Goal: Task Accomplishment & Management: Manage account settings

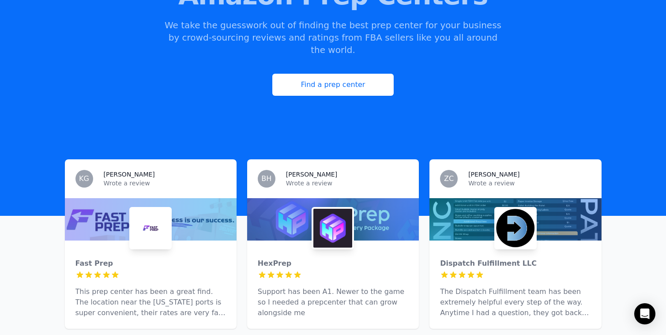
scroll to position [207, 0]
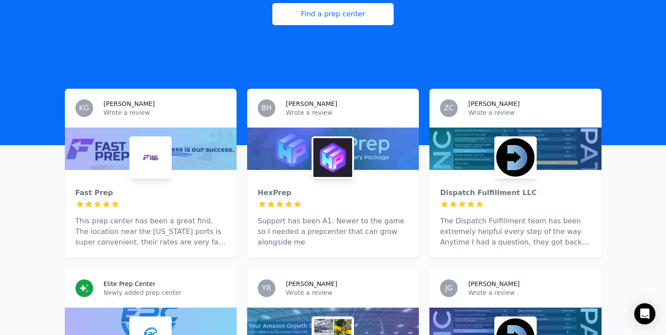
click at [372, 106] on div "BH [PERSON_NAME] Wrote a review" at bounding box center [333, 108] width 172 height 39
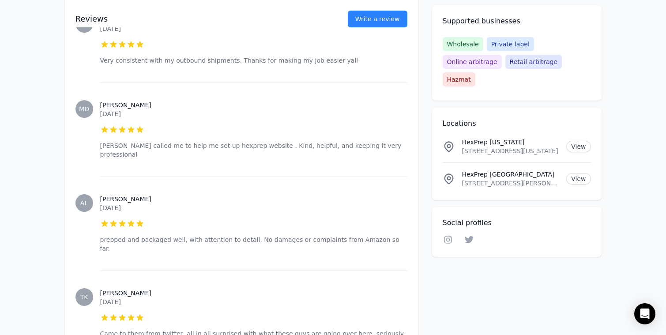
scroll to position [6238, 0]
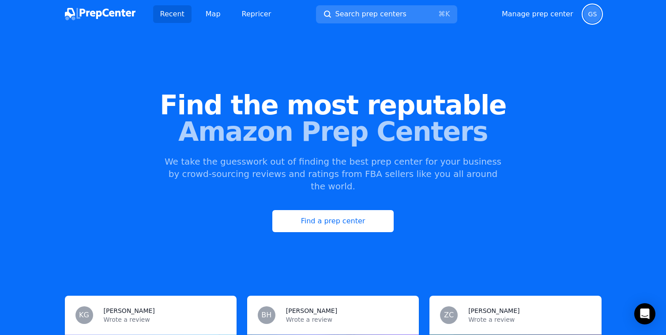
click at [589, 15] on span "GS" at bounding box center [592, 14] width 9 height 6
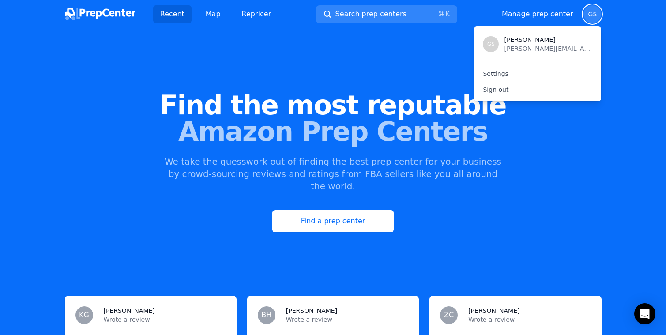
click at [538, 24] on div "Recent Map Repricer Search prep centers ⌘ K Open main menu Manage prep center O…" at bounding box center [333, 14] width 537 height 28
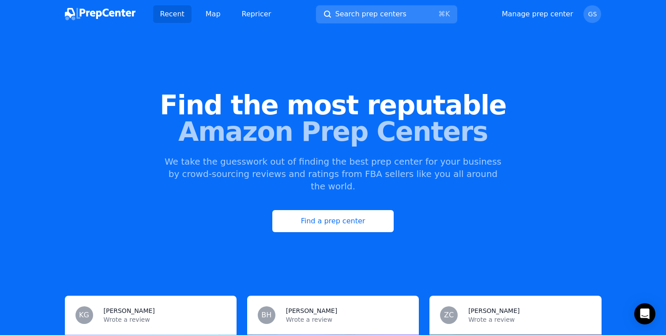
click at [538, 20] on div "Manage prep center Open user menu GS" at bounding box center [552, 14] width 100 height 18
click at [538, 17] on link "Manage prep center" at bounding box center [538, 14] width 72 height 11
click at [555, 16] on link "Manage prep center" at bounding box center [538, 14] width 72 height 11
click at [531, 13] on link "Manage prep center" at bounding box center [538, 14] width 72 height 11
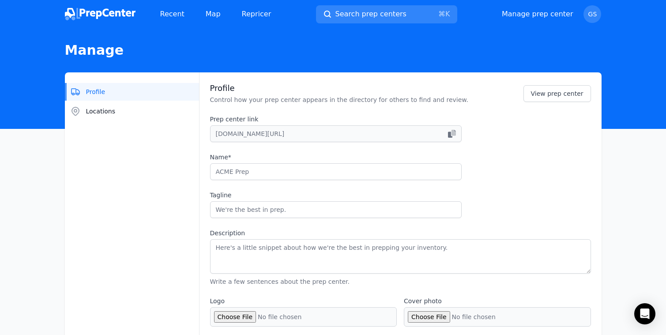
type input "Render Fulfillment"
type input "Designed to fuel eCommerce growth - Tax-free state advantage"
type textarea "Render: Your quality-fulfillment partner. The Render platform integrates with y…"
type input "[DOMAIN_NAME]"
type input "6175011900"
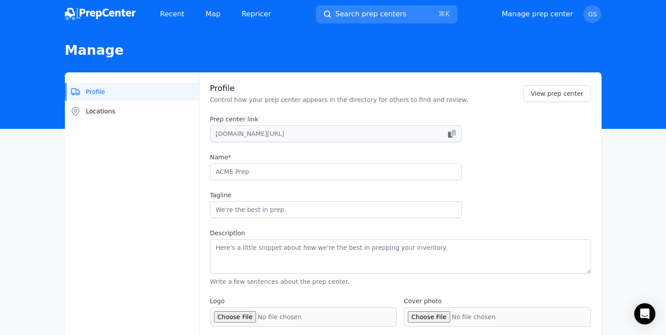
type input "[PERSON_NAME][EMAIL_ADDRESS][DOMAIN_NAME]"
checkbox input "true"
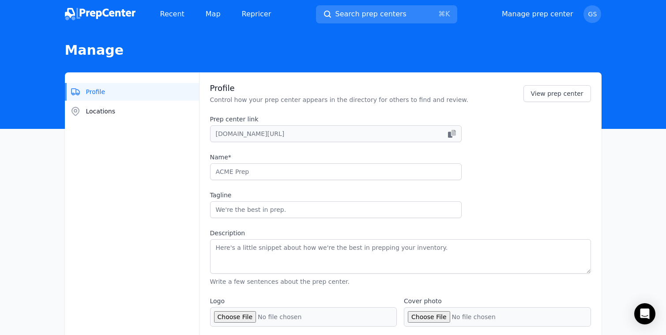
checkbox input "true"
select select "24"
type input "renderfulfillment"
type input "tryrender"
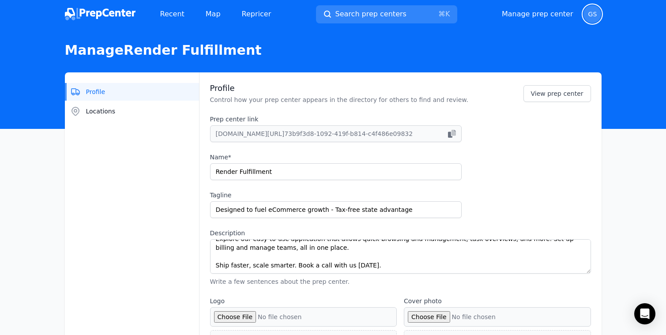
click at [590, 8] on span "GS" at bounding box center [592, 14] width 18 height 18
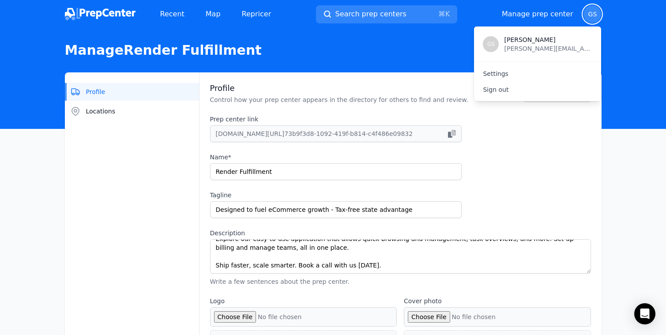
click at [592, 15] on span "GS" at bounding box center [592, 14] width 9 height 6
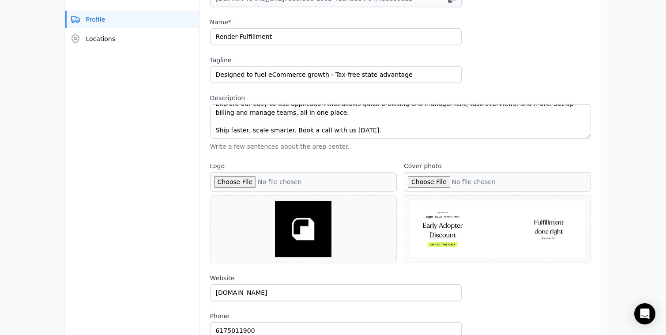
scroll to position [198, 0]
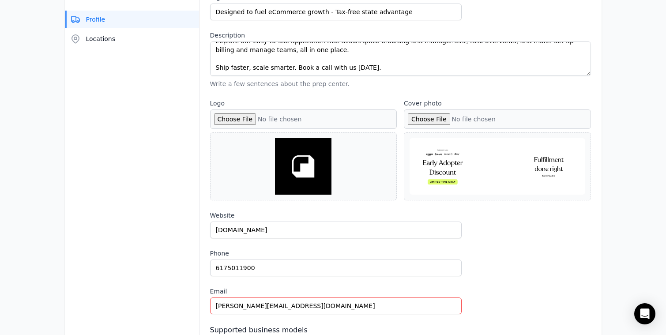
click at [236, 117] on input "Logo" at bounding box center [303, 118] width 187 height 19
type input "C:\fakepath\unnamed-1.jpg"
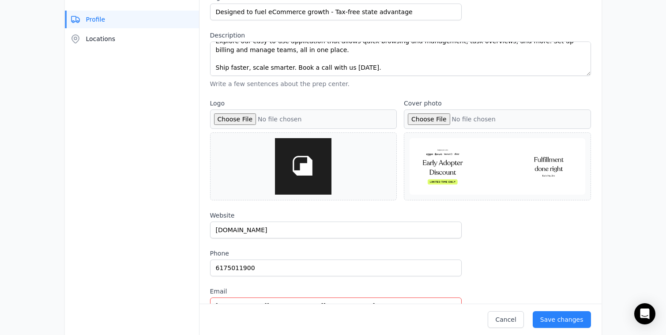
click at [240, 117] on input "Logo" at bounding box center [303, 118] width 187 height 19
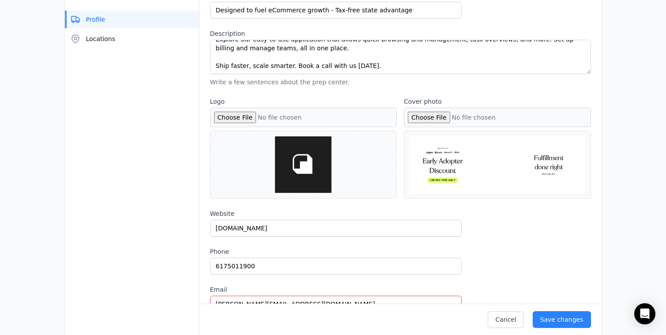
scroll to position [203, 0]
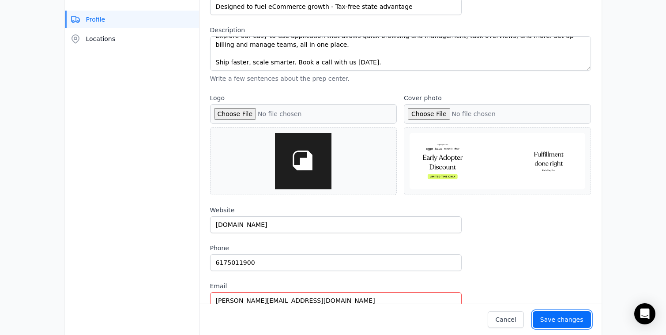
click at [541, 316] on button "Save changes" at bounding box center [562, 319] width 58 height 17
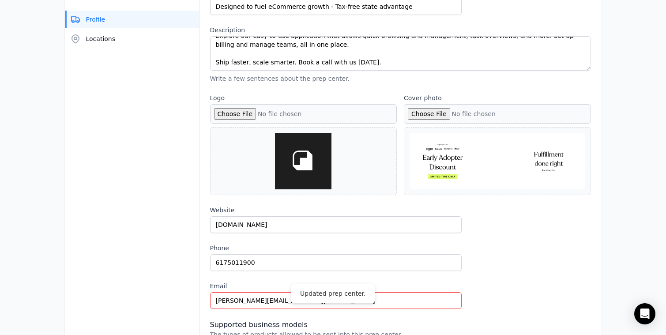
scroll to position [0, 0]
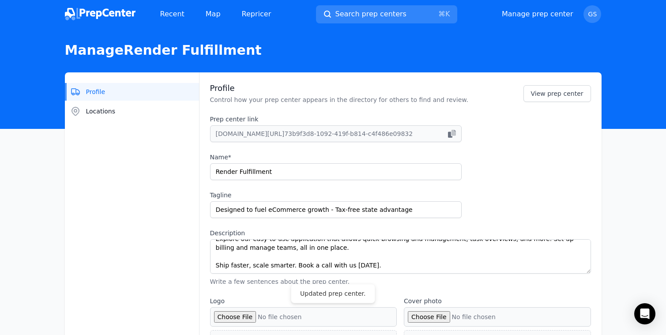
click at [116, 32] on header "Manage Render Fulfillment" at bounding box center [333, 78] width 666 height 101
click at [117, 9] on img at bounding box center [100, 14] width 71 height 12
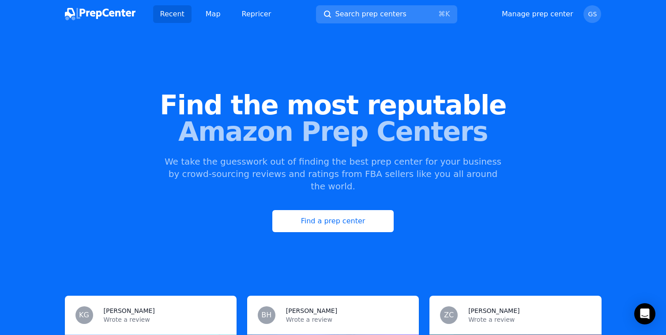
click at [550, 19] on div "Manage prep center Open user menu GS" at bounding box center [552, 14] width 100 height 18
click at [548, 13] on link "Manage prep center" at bounding box center [538, 14] width 72 height 11
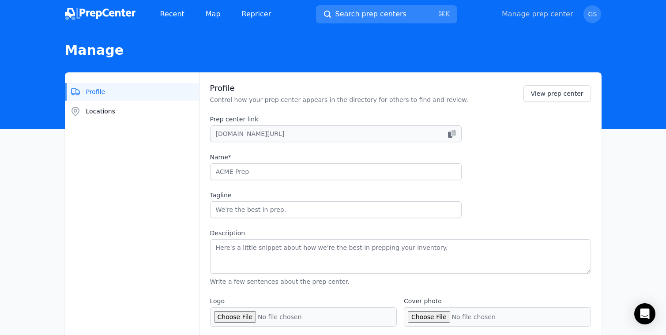
type input "Render Fulfillment"
type input "Designed to fuel eCommerce growth - Tax-free state advantage"
type textarea "Render: Your quality-fulfillment partner. The Render platform integrates with y…"
type input "[DOMAIN_NAME]"
type input "6175011900"
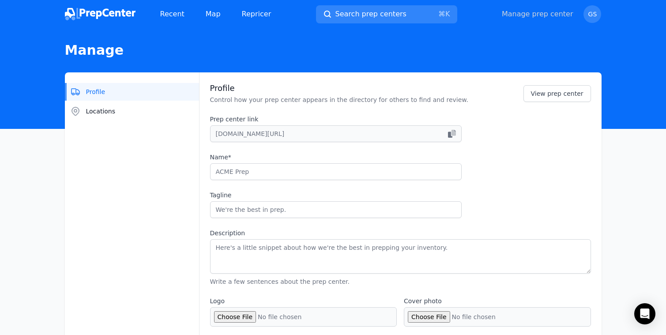
type input "[PERSON_NAME][EMAIL_ADDRESS][DOMAIN_NAME]"
checkbox input "true"
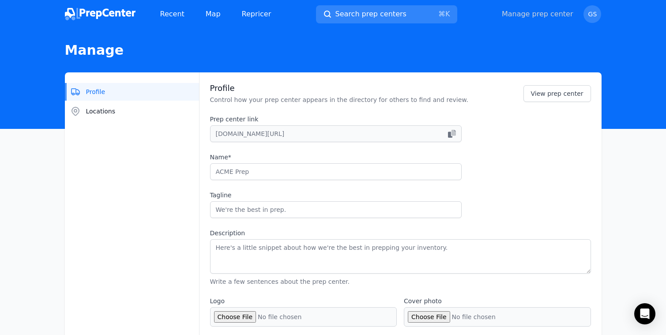
checkbox input "true"
select select "24"
type input "renderfulfillment"
type input "tryrender"
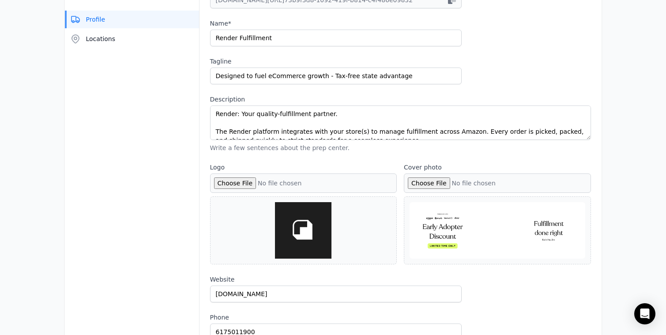
scroll to position [138, 0]
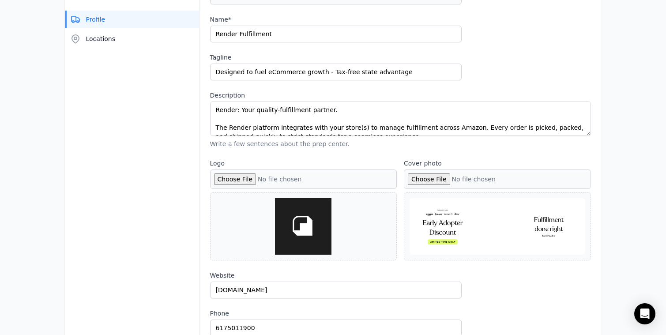
click at [436, 179] on input "Cover photo" at bounding box center [497, 178] width 187 height 19
type input "C:\fakepath\Early Adopter rates (1).png"
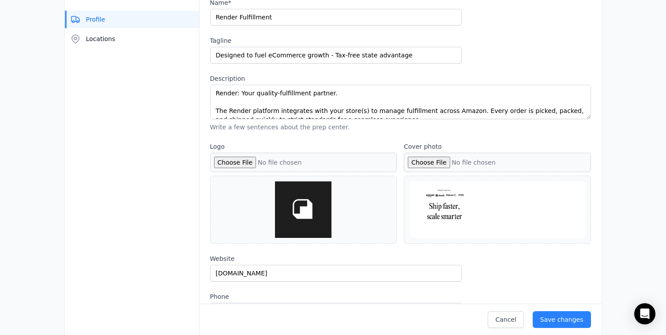
scroll to position [154, 0]
click at [568, 316] on div "Save changes" at bounding box center [561, 319] width 43 height 9
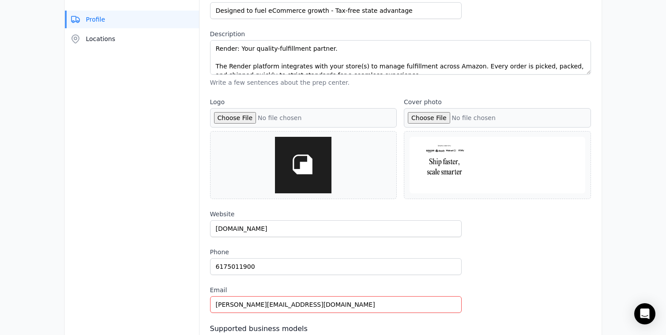
scroll to position [0, 0]
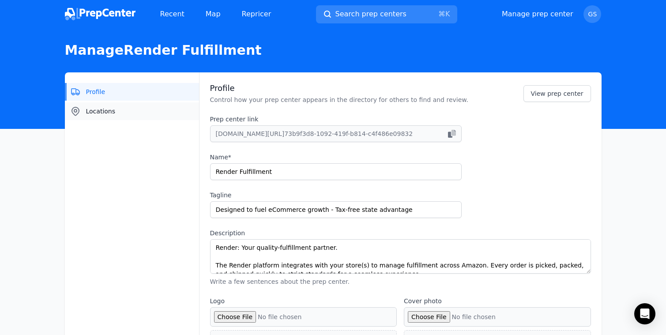
click at [104, 109] on span "Locations" at bounding box center [101, 111] width 30 height 9
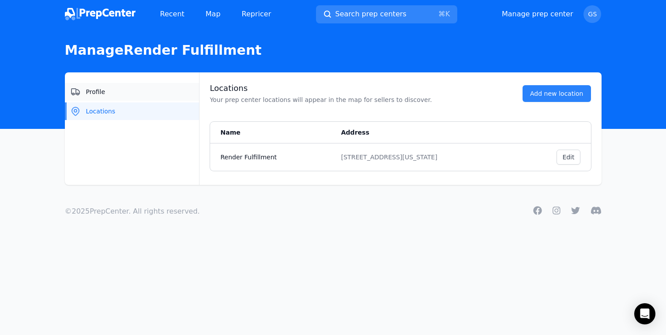
click at [148, 90] on button "Profile" at bounding box center [132, 92] width 134 height 18
select select "24"
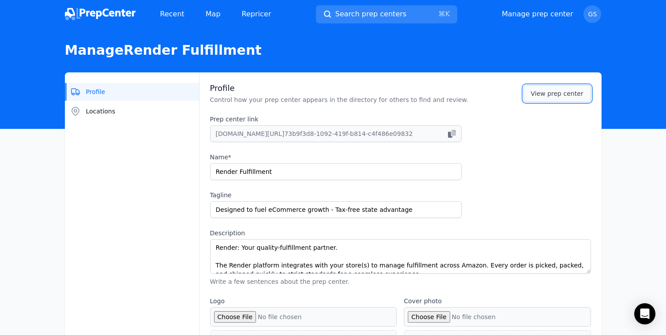
click at [553, 98] on link "View prep center" at bounding box center [557, 93] width 68 height 17
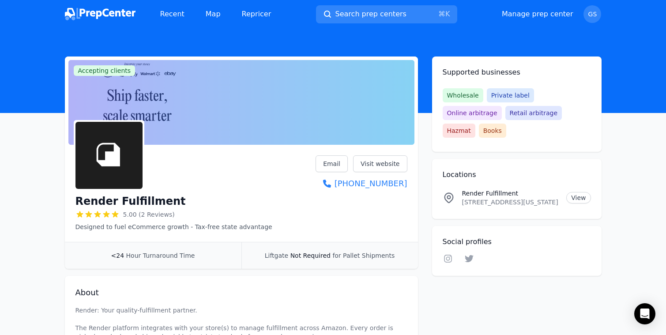
click at [558, 8] on div "Manage prep center Open user menu GS" at bounding box center [552, 14] width 100 height 18
click at [518, 12] on link "Manage prep center" at bounding box center [538, 14] width 72 height 11
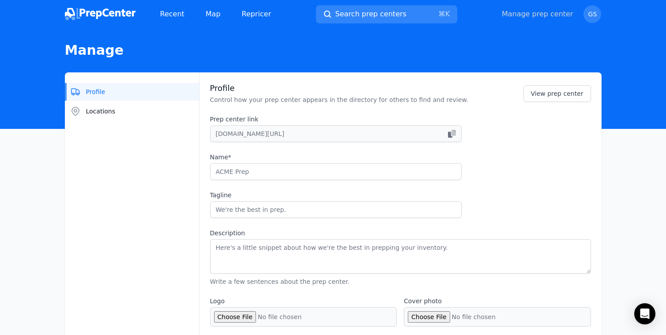
type input "Render Fulfillment"
type input "Designed to fuel eCommerce growth - Tax-free state advantage"
type textarea "Render: Your quality-fulfillment partner. The Render platform integrates with y…"
type input "[DOMAIN_NAME]"
type input "6175011900"
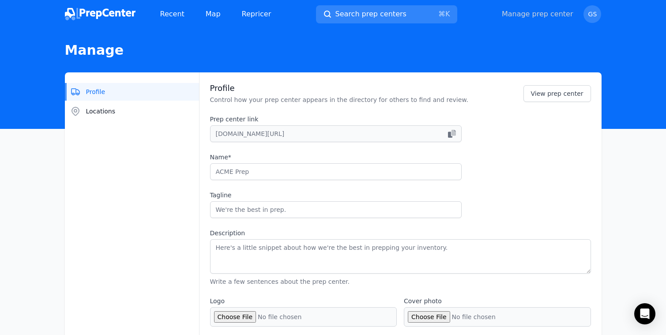
type input "[PERSON_NAME][EMAIL_ADDRESS][DOMAIN_NAME]"
checkbox input "true"
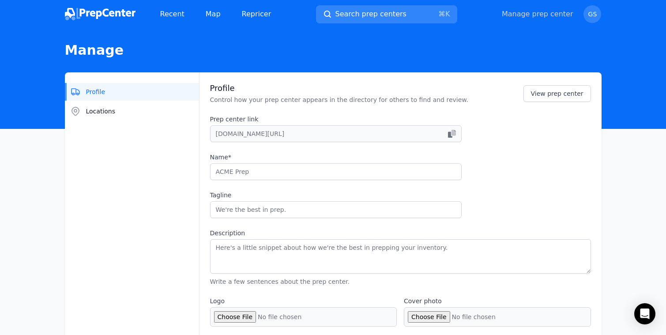
checkbox input "true"
select select "24"
type input "renderfulfillment"
type input "tryrender"
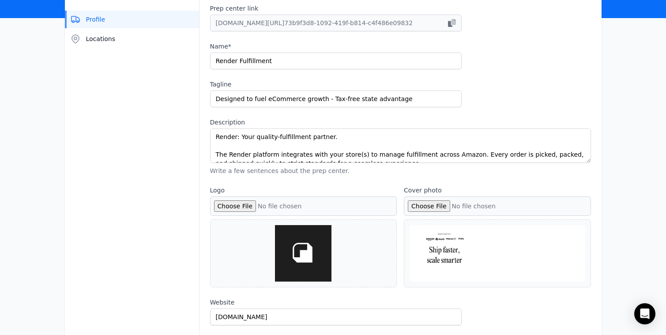
scroll to position [151, 0]
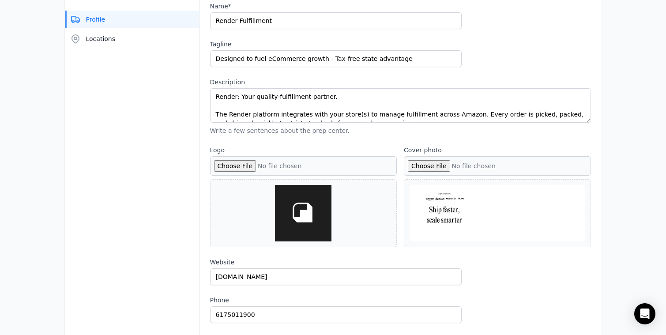
click at [430, 174] on input "Cover photo" at bounding box center [497, 165] width 187 height 19
type input "C:\fakepath\Early Adopter rates (1).png"
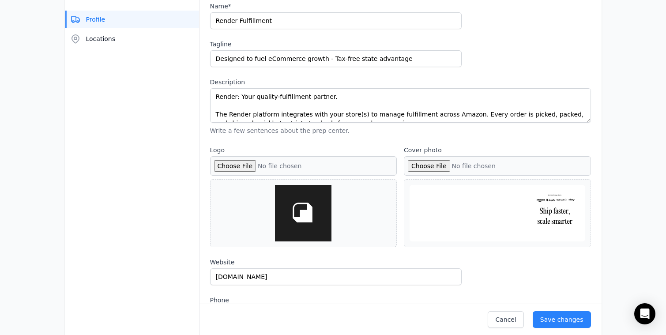
click at [437, 169] on input "Cover photo" at bounding box center [497, 165] width 187 height 19
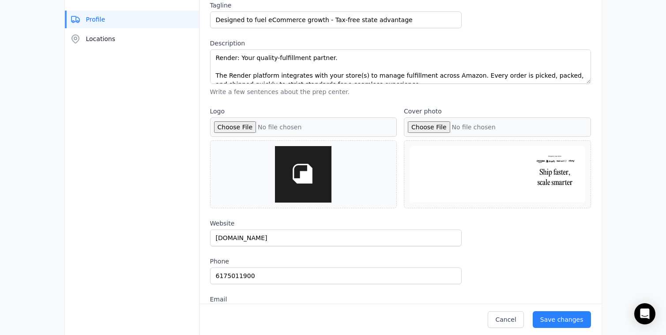
scroll to position [180, 0]
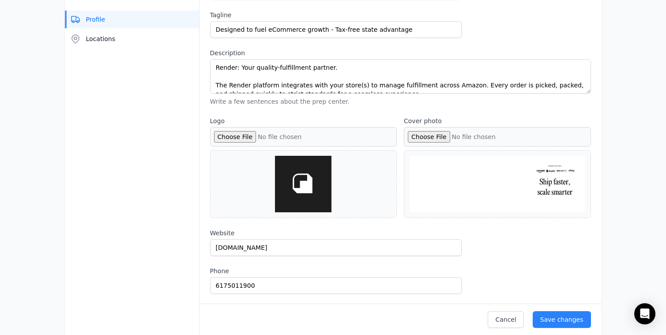
click at [553, 192] on div at bounding box center [498, 184] width 176 height 56
click at [430, 134] on input "Cover photo" at bounding box center [497, 136] width 187 height 19
click at [563, 320] on div "Save changes" at bounding box center [561, 319] width 43 height 9
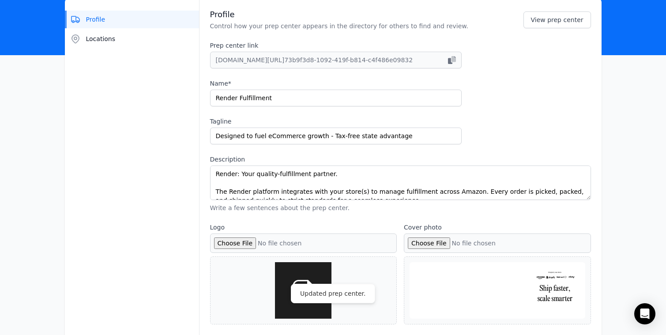
scroll to position [0, 0]
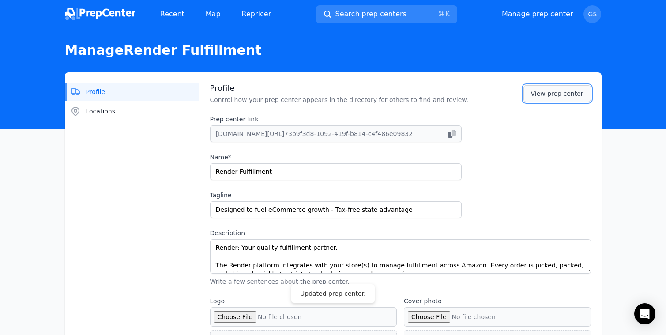
click at [554, 87] on link "View prep center" at bounding box center [557, 93] width 68 height 17
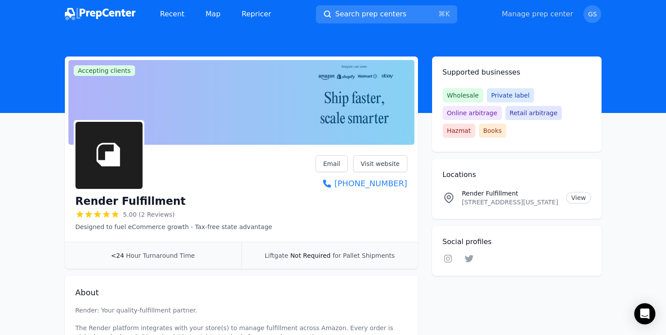
click at [553, 12] on link "Manage prep center" at bounding box center [538, 14] width 72 height 11
select select "24"
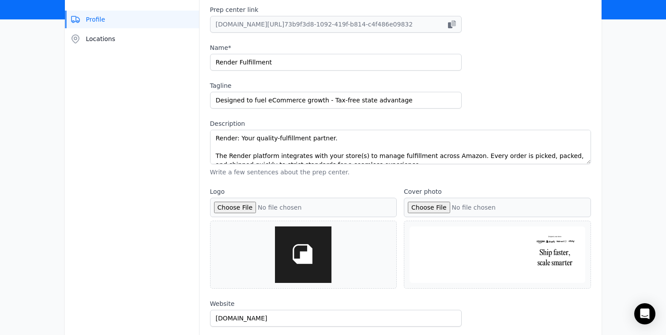
scroll to position [125, 0]
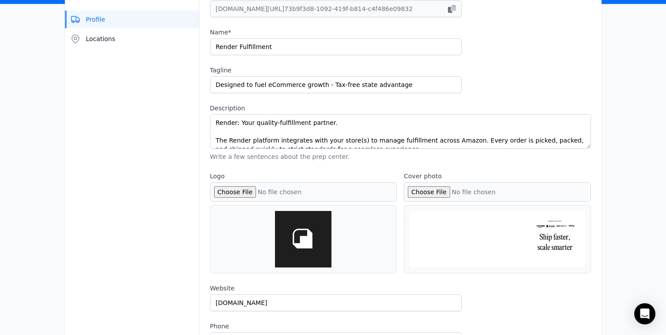
click at [435, 194] on input "Cover photo" at bounding box center [497, 191] width 187 height 19
type input "C:\fakepath\Early Adopter rates (1).png"
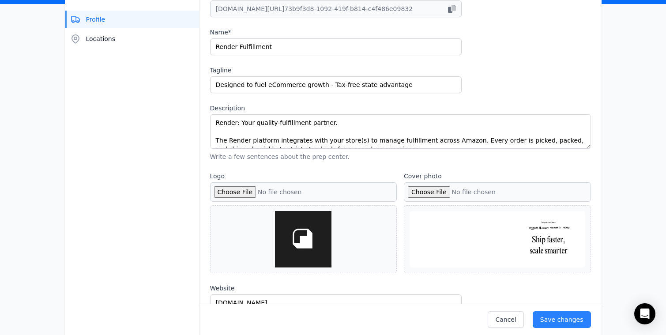
scroll to position [132, 0]
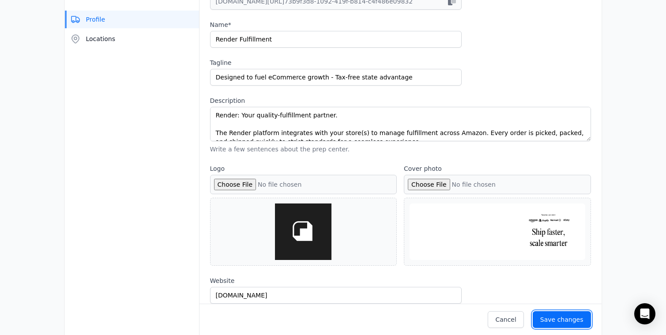
click at [560, 321] on div "Save changes" at bounding box center [561, 319] width 43 height 9
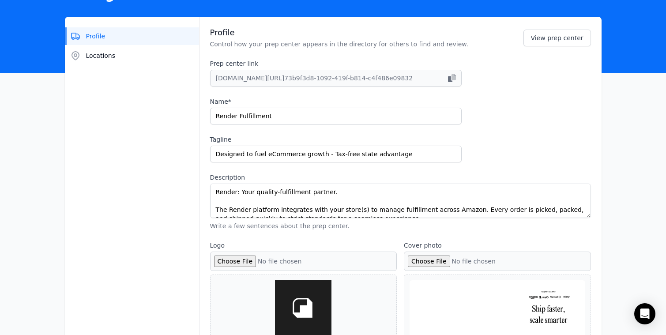
scroll to position [0, 0]
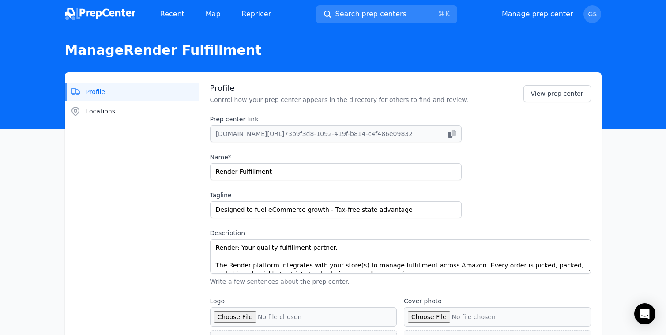
click at [554, 21] on div "Manage prep center Open user menu GS" at bounding box center [552, 14] width 100 height 18
click at [553, 19] on link "Manage prep center" at bounding box center [538, 14] width 72 height 11
click at [553, 17] on link "Manage prep center" at bounding box center [538, 14] width 72 height 11
click at [553, 98] on link "View prep center" at bounding box center [557, 93] width 68 height 17
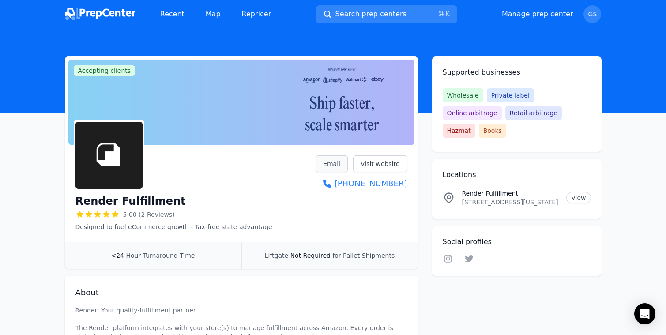
click at [342, 165] on link "Email" at bounding box center [332, 163] width 32 height 17
click at [542, 17] on link "Manage prep center" at bounding box center [538, 14] width 72 height 11
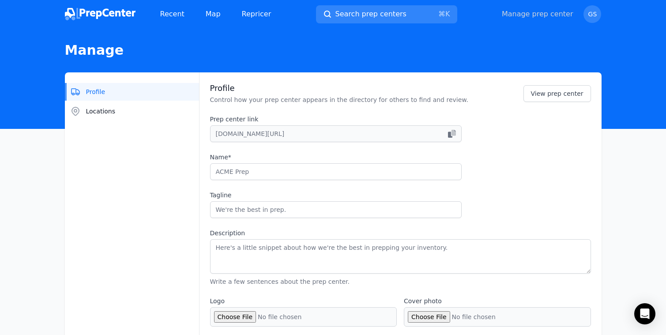
type input "Render Fulfillment"
type input "Designed to fuel eCommerce growth - Tax-free state advantage"
type textarea "Render: Your quality-fulfillment partner. The Render platform integrates with y…"
type input "[DOMAIN_NAME]"
type input "6175011900"
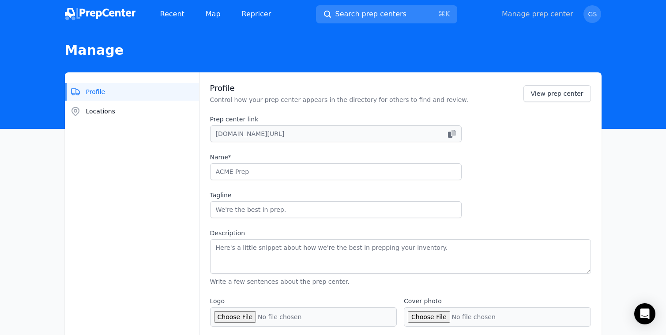
type input "[PERSON_NAME][EMAIL_ADDRESS][DOMAIN_NAME]"
checkbox input "true"
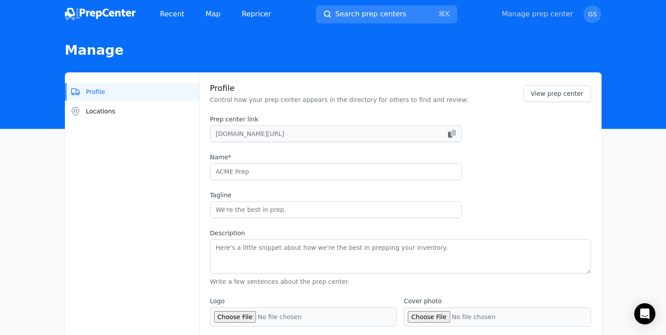
checkbox input "true"
select select "24"
type input "renderfulfillment"
type input "tryrender"
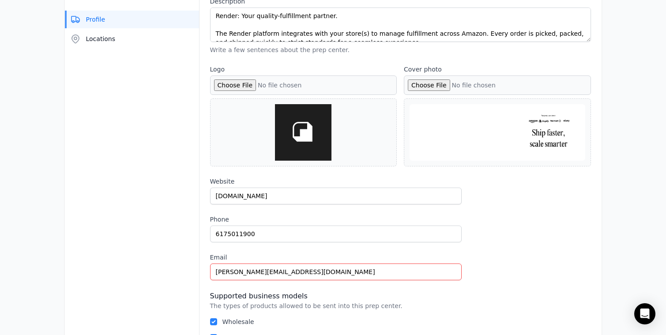
scroll to position [240, 0]
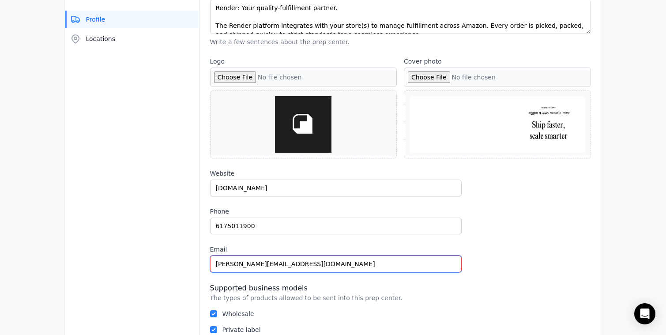
click at [222, 261] on input "[PERSON_NAME][EMAIL_ADDRESS][DOMAIN_NAME]" at bounding box center [336, 264] width 252 height 17
click at [222, 260] on input "[PERSON_NAME][EMAIL_ADDRESS][DOMAIN_NAME]" at bounding box center [336, 264] width 252 height 17
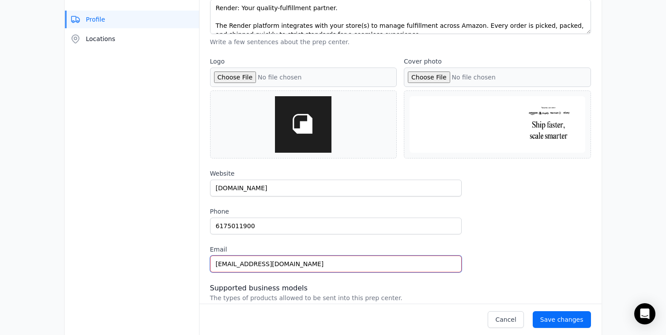
type input "[EMAIL_ADDRESS][DOMAIN_NAME]"
click at [572, 320] on div "Save changes" at bounding box center [561, 319] width 43 height 9
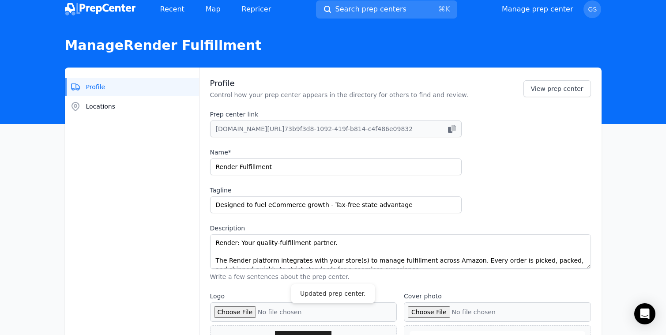
scroll to position [0, 0]
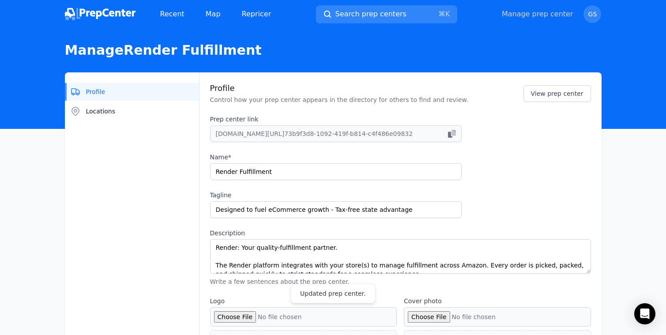
click at [552, 17] on link "Manage prep center" at bounding box center [538, 14] width 72 height 11
click at [90, 15] on img at bounding box center [100, 14] width 71 height 12
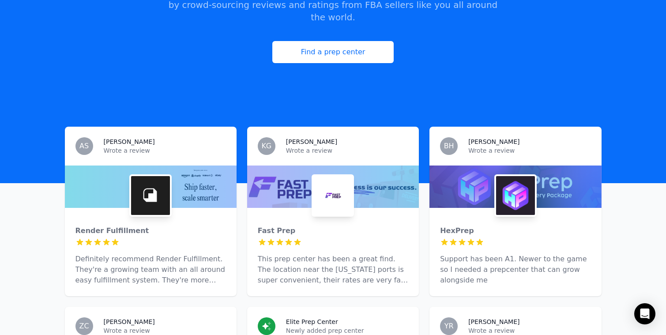
scroll to position [232, 0]
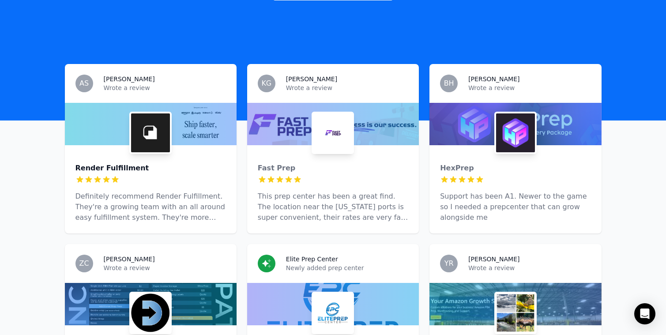
click at [211, 163] on div "Render Fulfillment" at bounding box center [150, 168] width 151 height 11
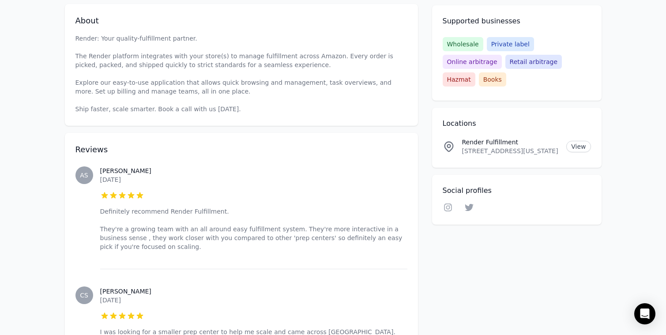
scroll to position [274, 0]
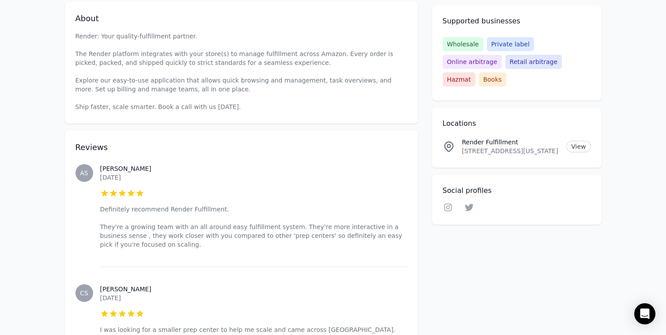
click at [207, 234] on p "Definitely recommend Render Fulfillment. They're a growing team with an all aro…" at bounding box center [253, 227] width 307 height 44
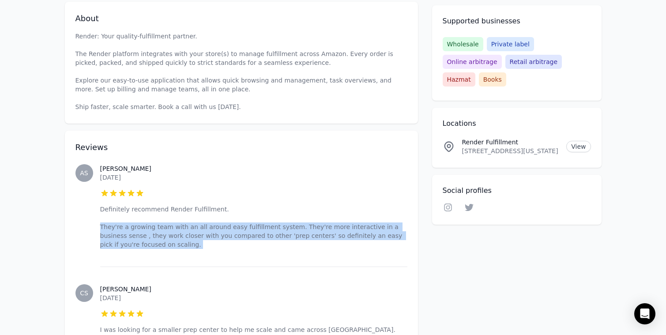
click at [207, 234] on p "Definitely recommend Render Fulfillment. They're a growing team with an all aro…" at bounding box center [253, 227] width 307 height 44
click at [207, 246] on p "Definitely recommend Render Fulfillment. They're a growing team with an all aro…" at bounding box center [253, 227] width 307 height 44
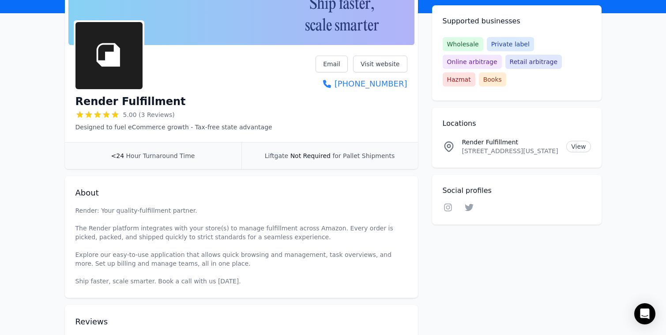
scroll to position [102, 0]
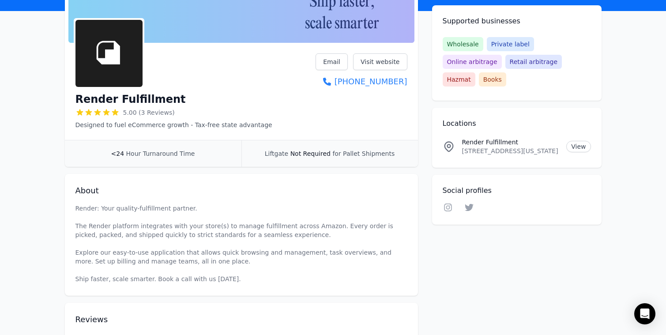
click at [343, 153] on span "for Pallet Shipments" at bounding box center [363, 153] width 62 height 7
click at [181, 151] on span "Hour Turnaround Time" at bounding box center [160, 153] width 69 height 7
click at [181, 150] on span "Hour Turnaround Time" at bounding box center [160, 153] width 69 height 7
click at [264, 167] on div "Accepting clients Claim business Render Fulfillment 5.00 (3 Reviews) Designed t…" at bounding box center [241, 288] width 353 height 667
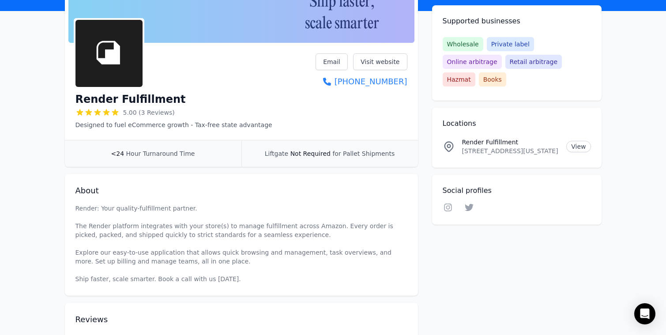
click at [277, 163] on div "Liftgate Not Required for Pallet Shipments" at bounding box center [329, 153] width 177 height 26
click at [277, 154] on span "Liftgate" at bounding box center [276, 153] width 23 height 7
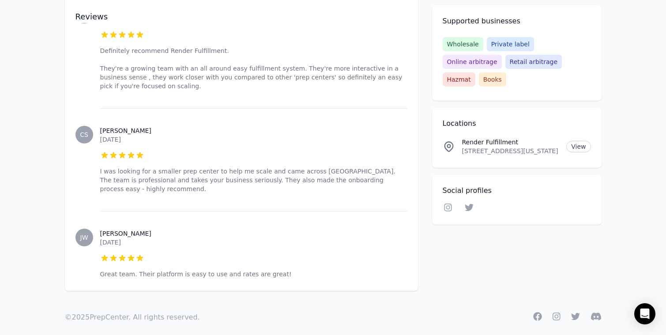
scroll to position [0, 0]
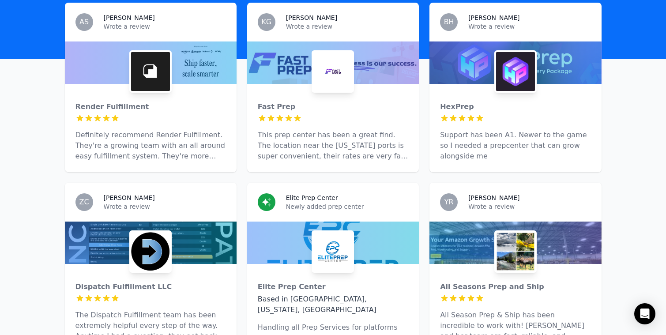
scroll to position [293, 0]
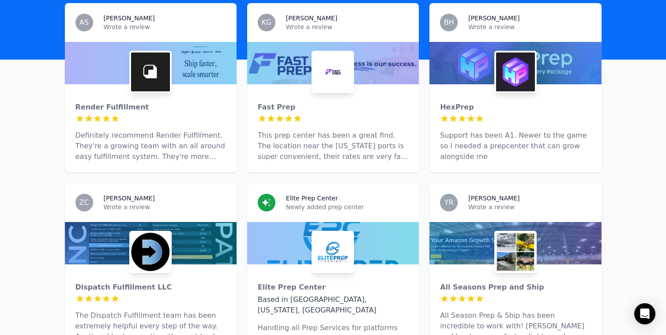
click at [216, 114] on div at bounding box center [150, 118] width 151 height 9
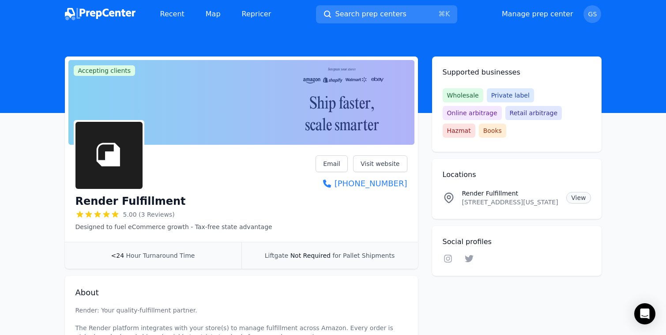
click at [582, 192] on link "View" at bounding box center [578, 197] width 24 height 11
